Goal: Use online tool/utility

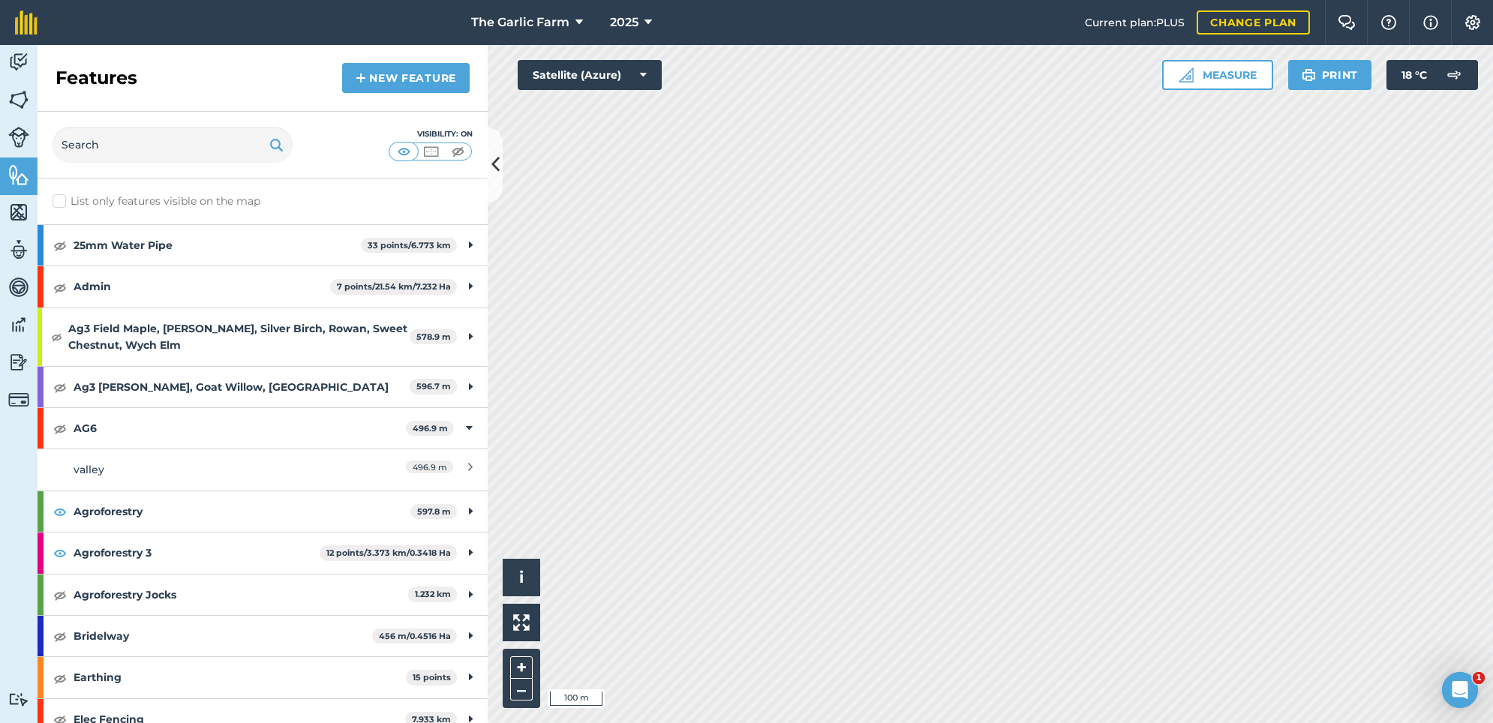
scroll to position [74, 0]
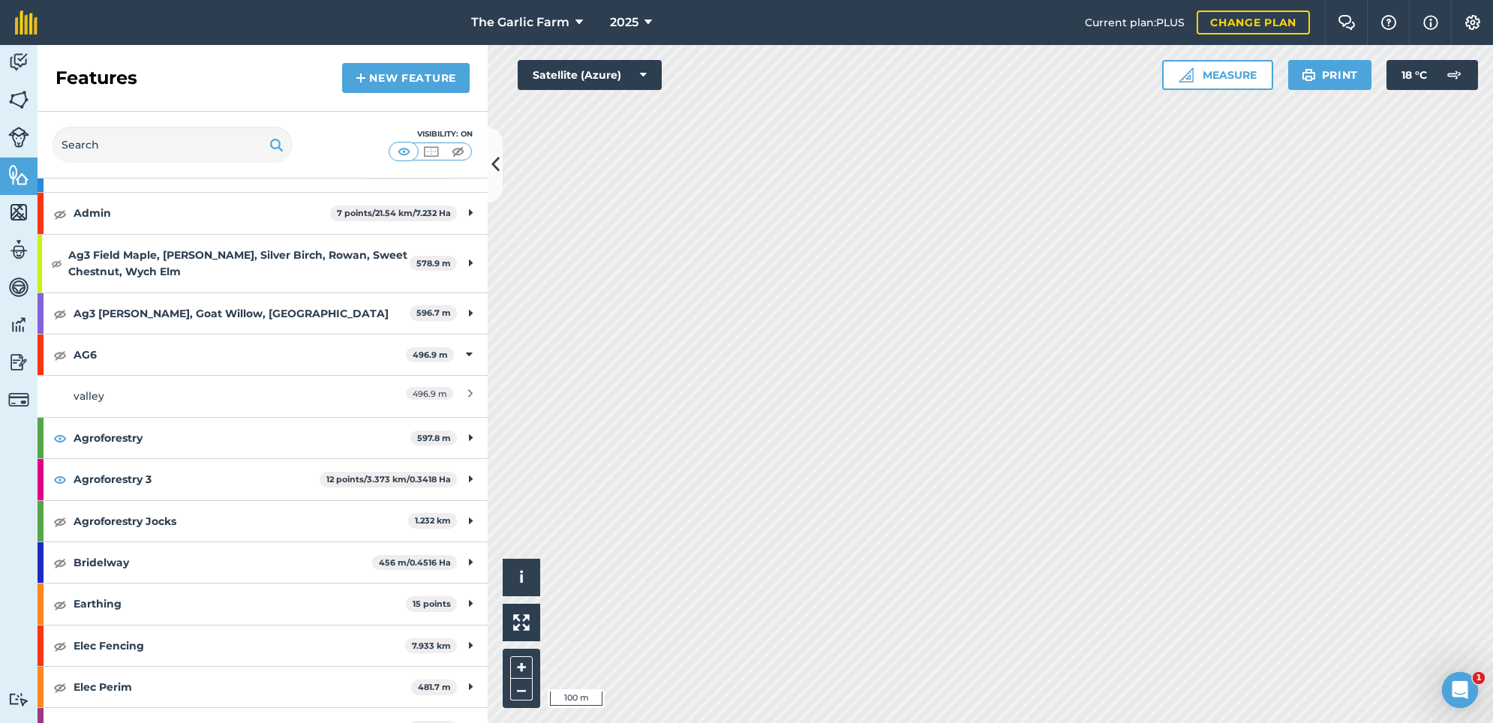
click at [450, 152] on img at bounding box center [458, 151] width 19 height 15
click at [8, 127] on link "Livestock" at bounding box center [19, 139] width 38 height 38
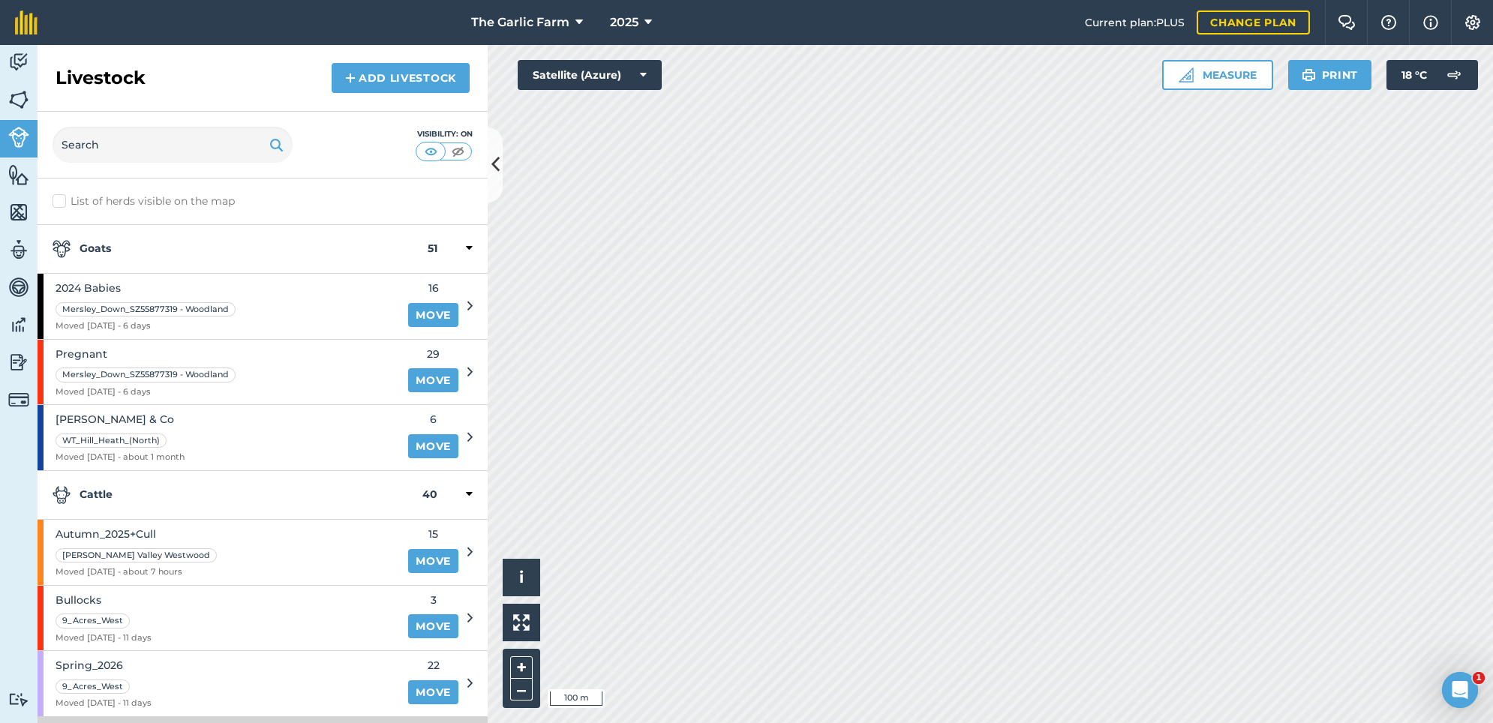
click at [457, 147] on img at bounding box center [458, 151] width 19 height 15
click at [1220, 74] on button "Measure" at bounding box center [1217, 75] width 111 height 30
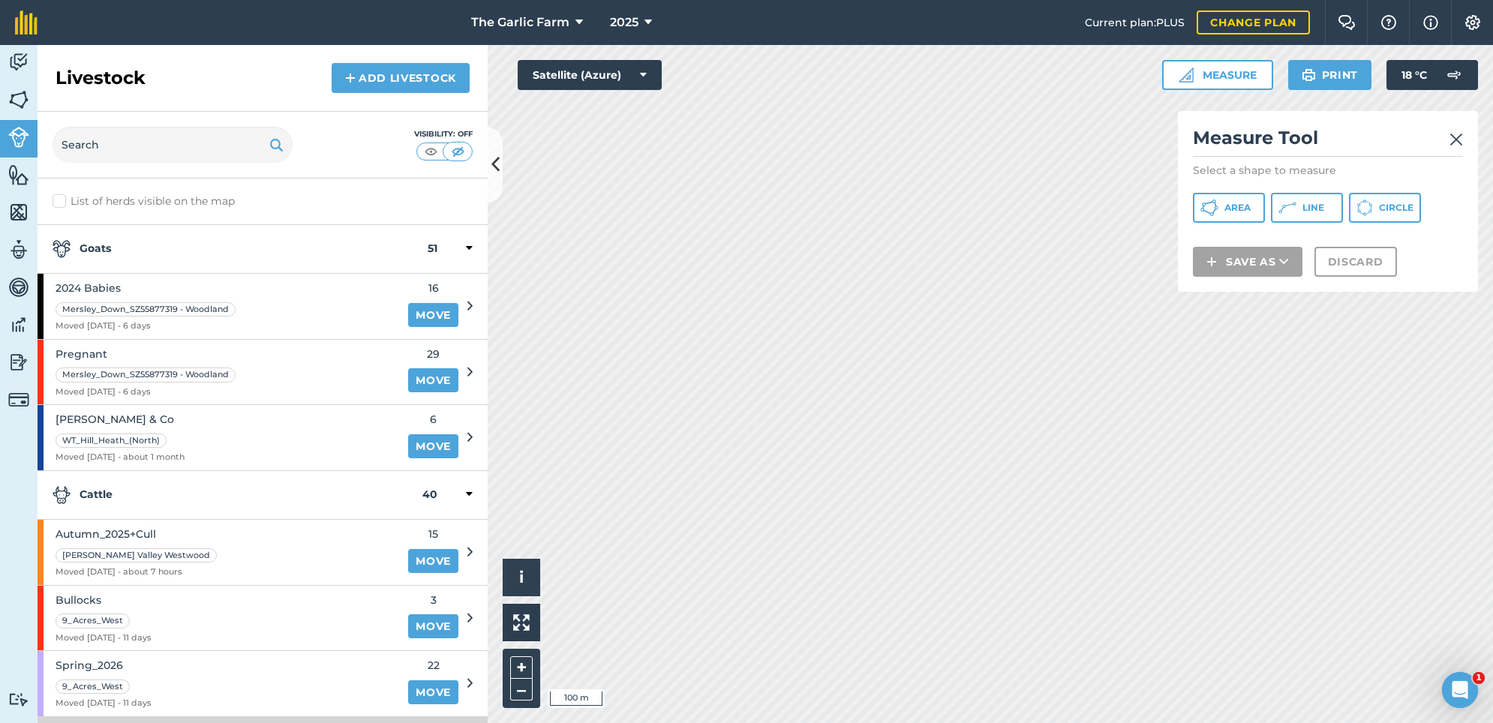
click at [1296, 209] on button "Line" at bounding box center [1307, 208] width 72 height 30
click at [1308, 208] on span "Line" at bounding box center [1313, 208] width 22 height 12
click at [1313, 201] on button "Line" at bounding box center [1307, 208] width 72 height 30
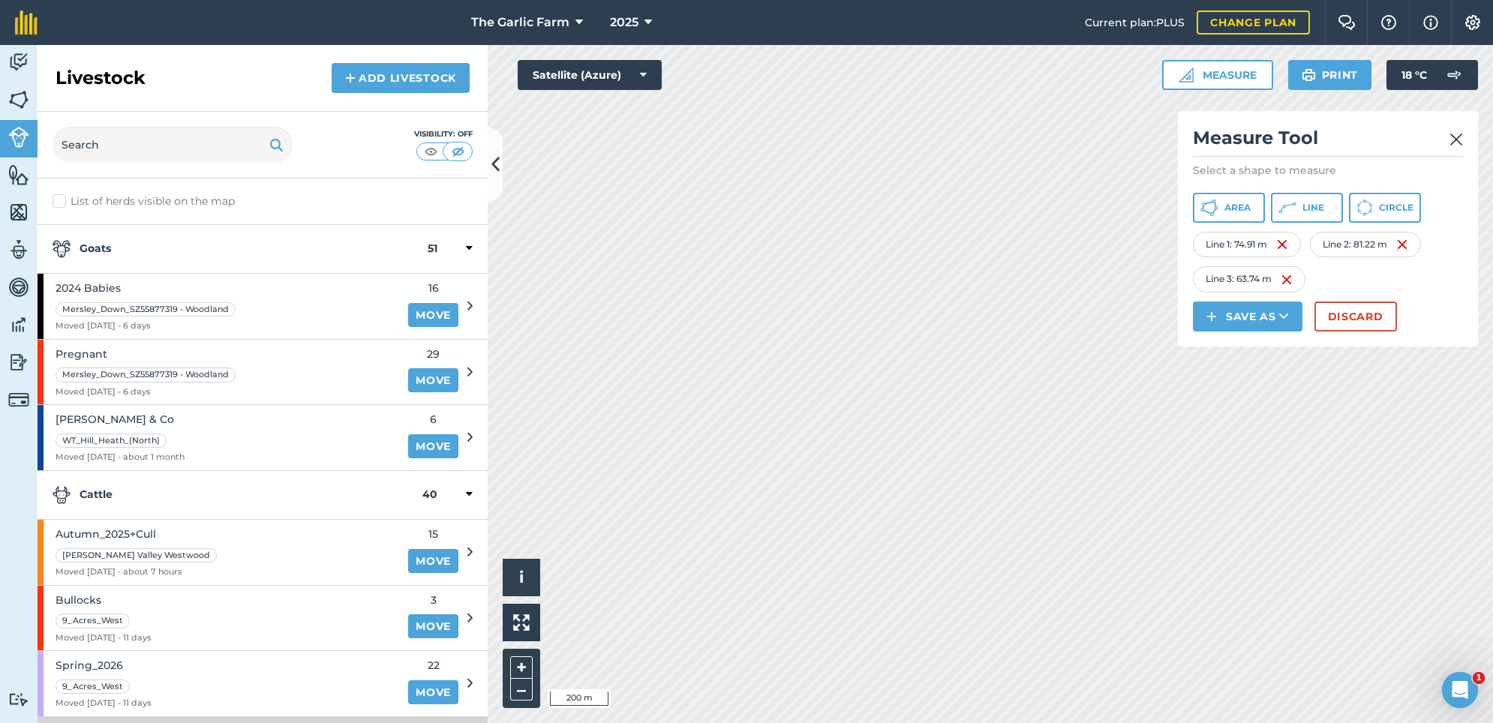
click at [1319, 207] on span "Line" at bounding box center [1313, 208] width 22 height 12
click at [17, 98] on img at bounding box center [18, 100] width 21 height 23
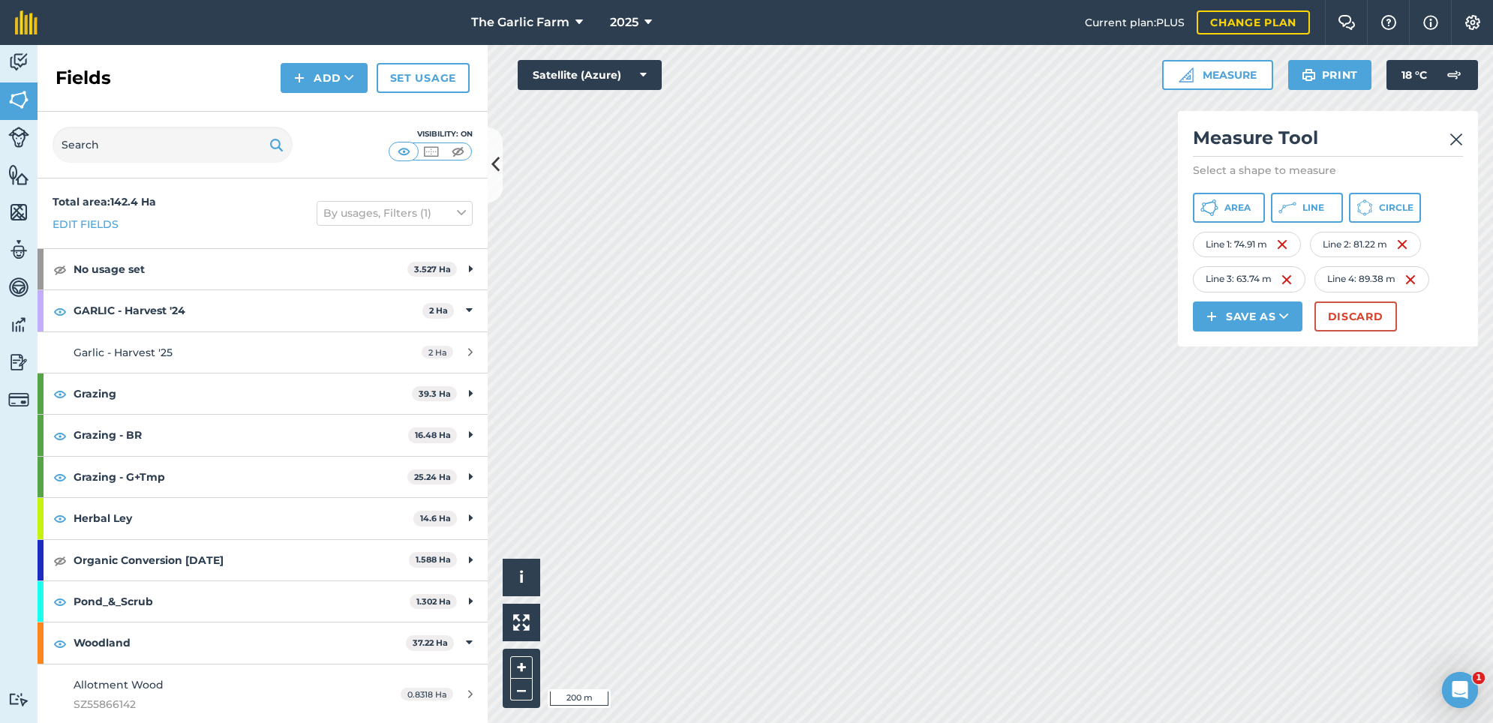
click at [455, 151] on img at bounding box center [458, 151] width 19 height 15
click at [398, 152] on img at bounding box center [404, 151] width 19 height 15
click at [425, 153] on img at bounding box center [431, 151] width 19 height 15
click at [1456, 137] on img at bounding box center [1456, 140] width 14 height 18
